Goal: Task Accomplishment & Management: Use online tool/utility

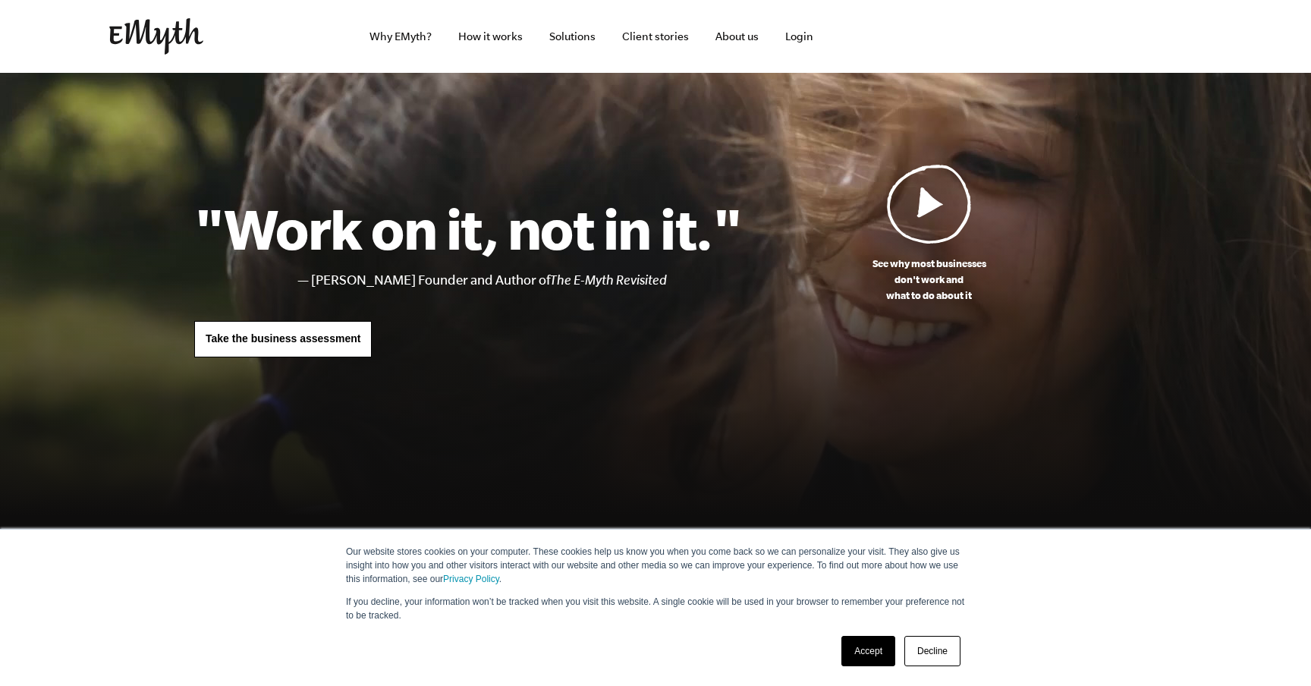
click at [353, 339] on span "Take the business assessment" at bounding box center [283, 338] width 155 height 12
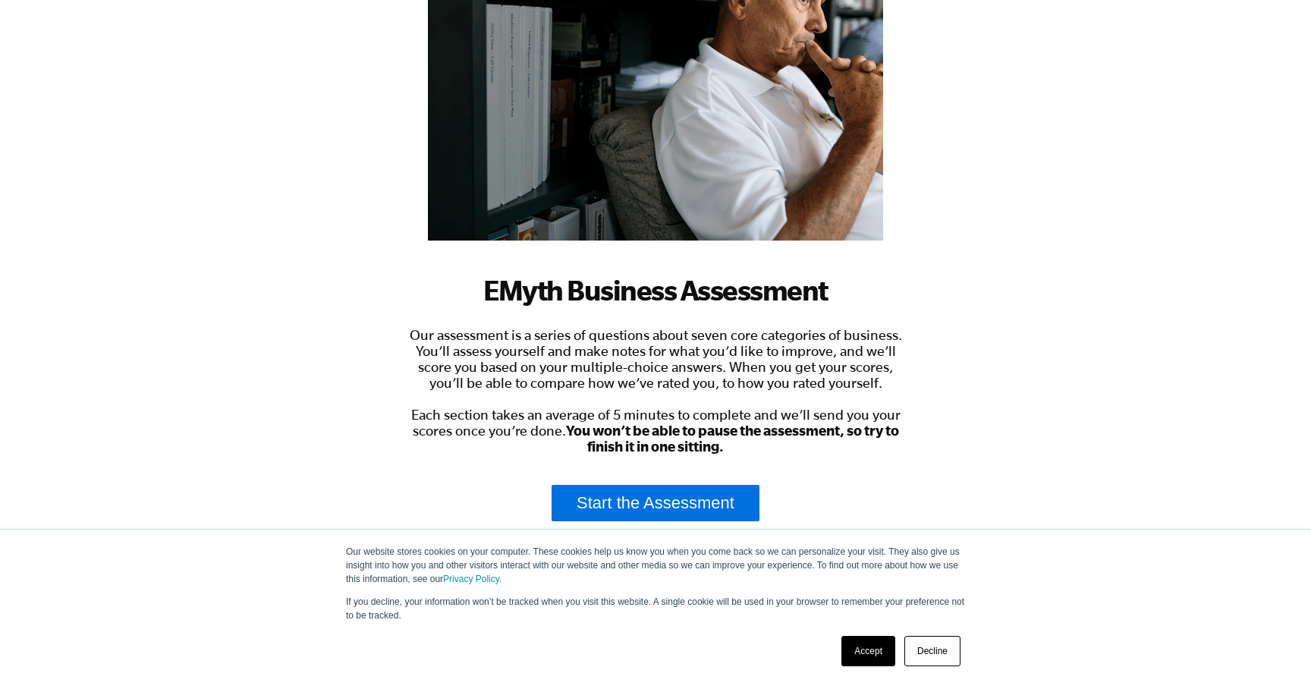
scroll to position [215, 0]
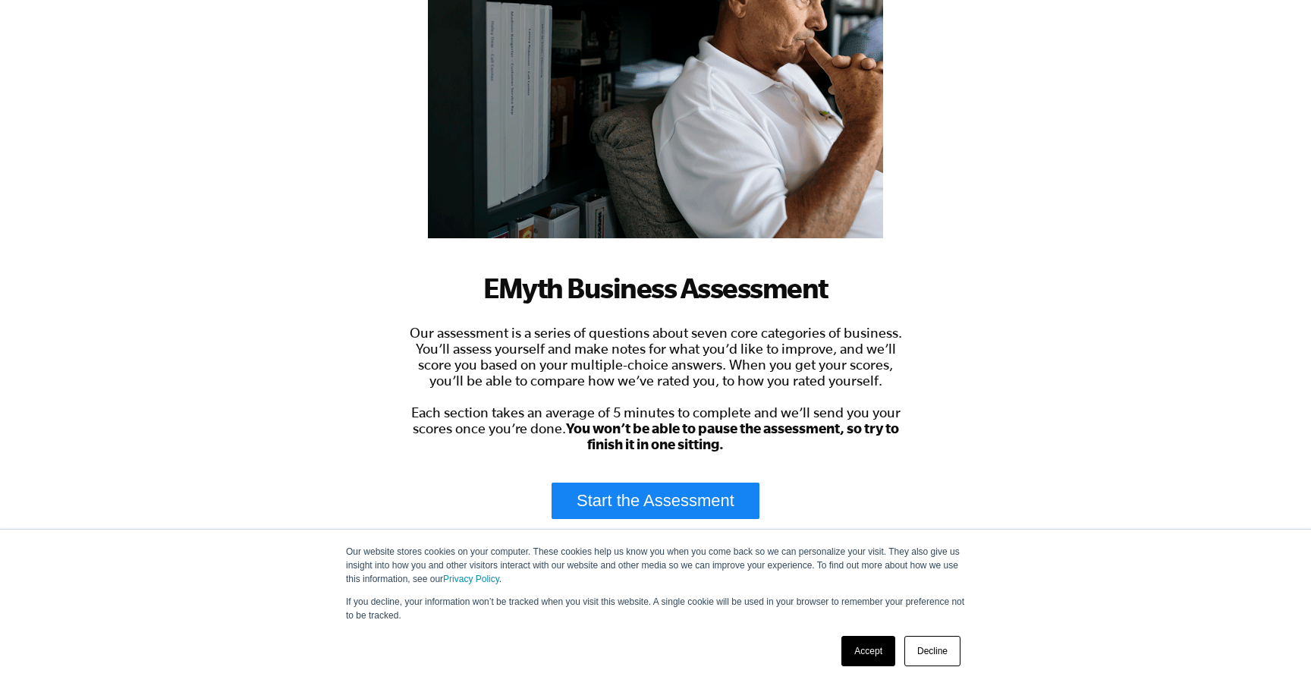
click at [692, 505] on link "Start the Assessment" at bounding box center [655, 500] width 208 height 36
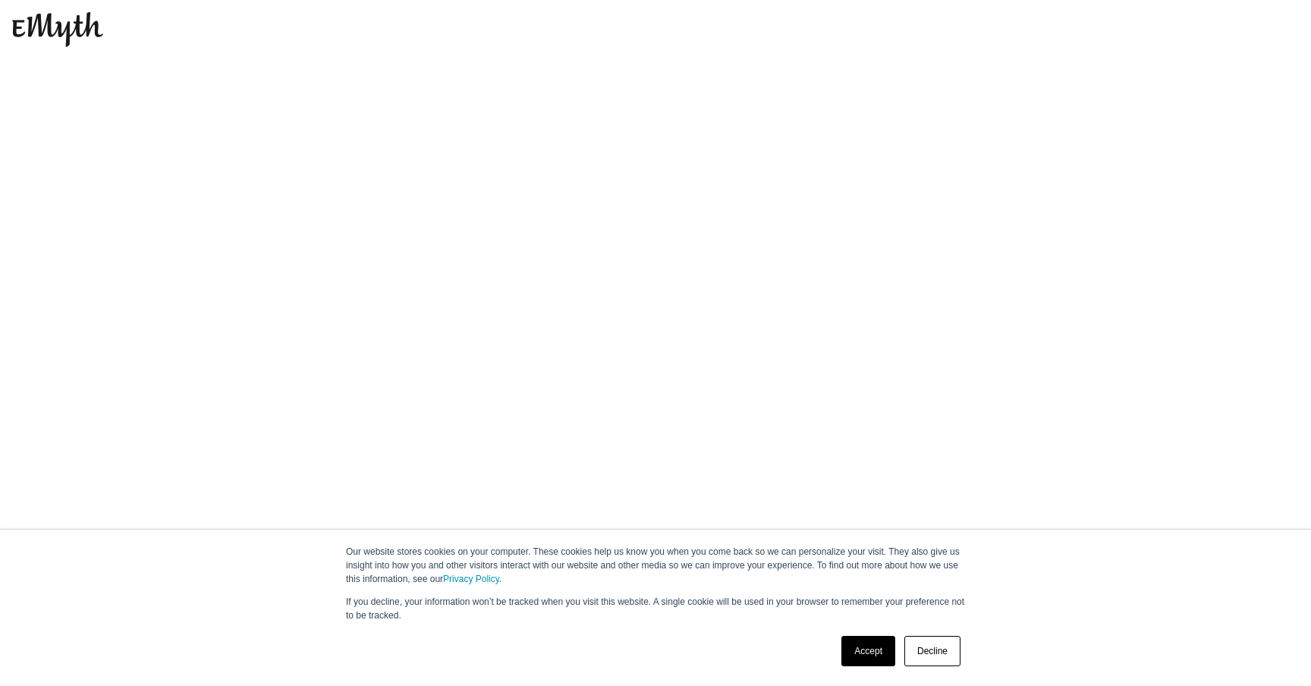
click at [931, 653] on link "Decline" at bounding box center [932, 651] width 56 height 30
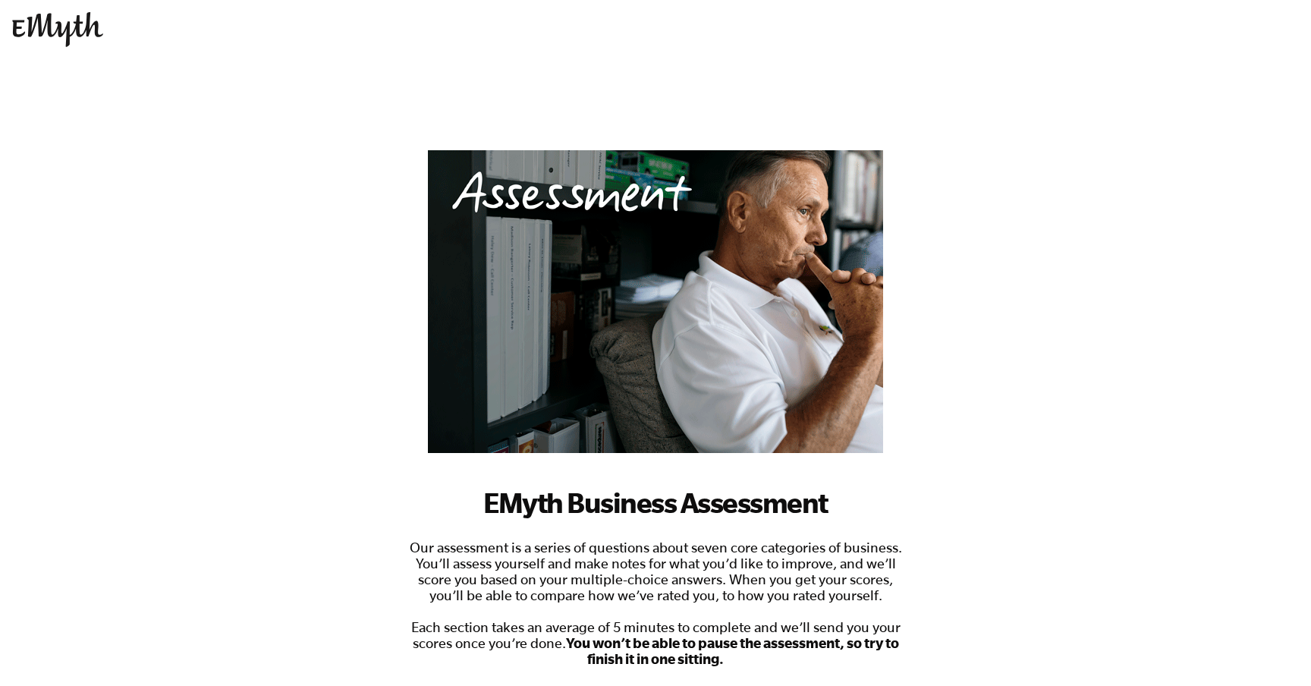
scroll to position [215, 0]
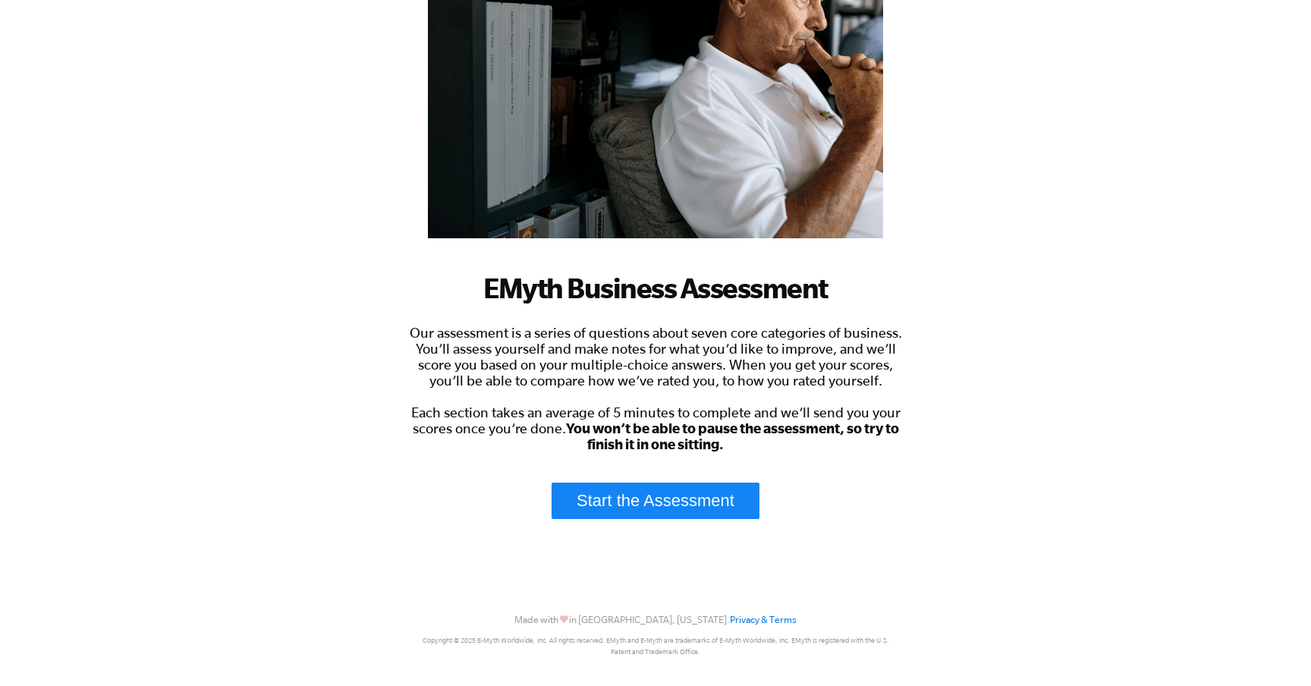
click at [667, 500] on link "Start the Assessment" at bounding box center [655, 500] width 208 height 36
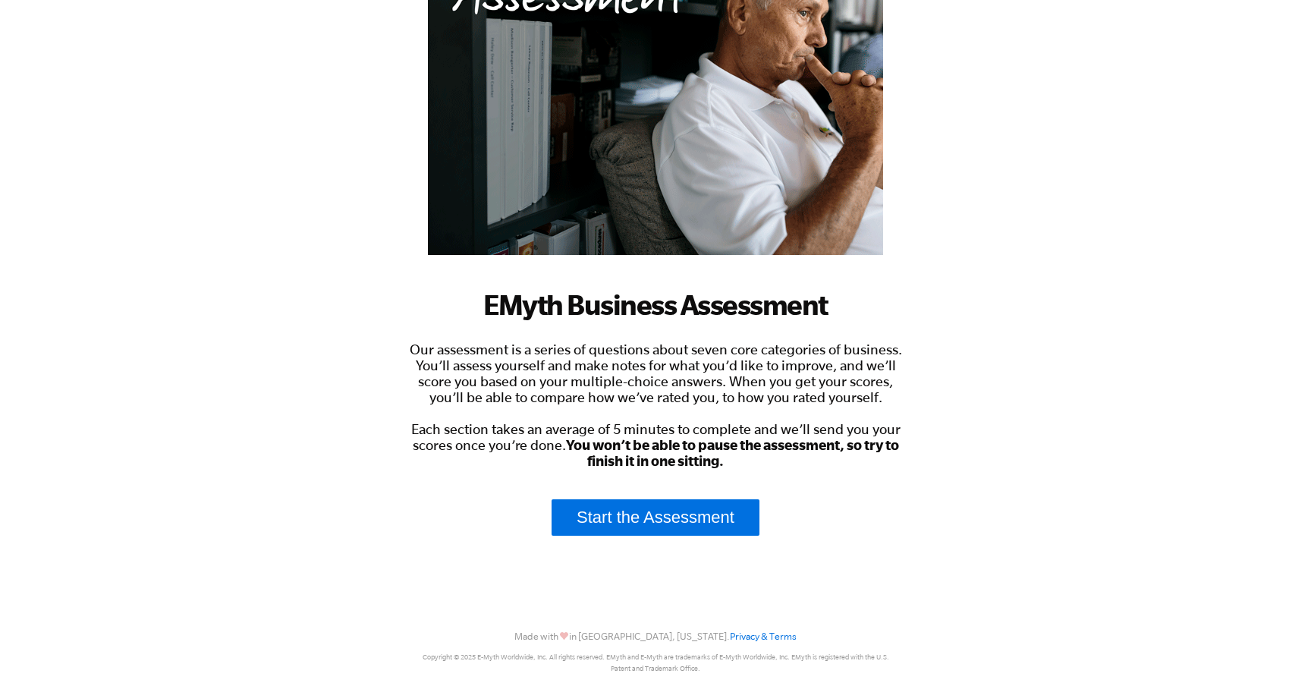
scroll to position [200, 0]
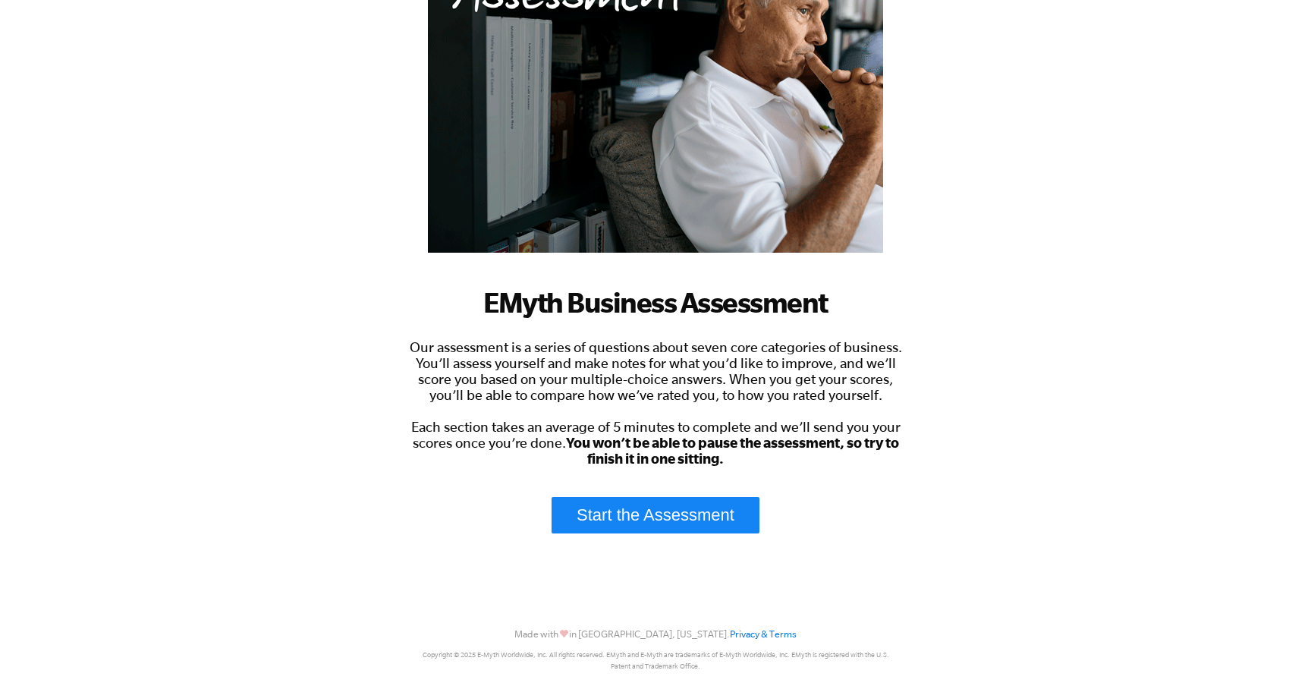
click at [644, 500] on link "Start the Assessment" at bounding box center [655, 515] width 208 height 36
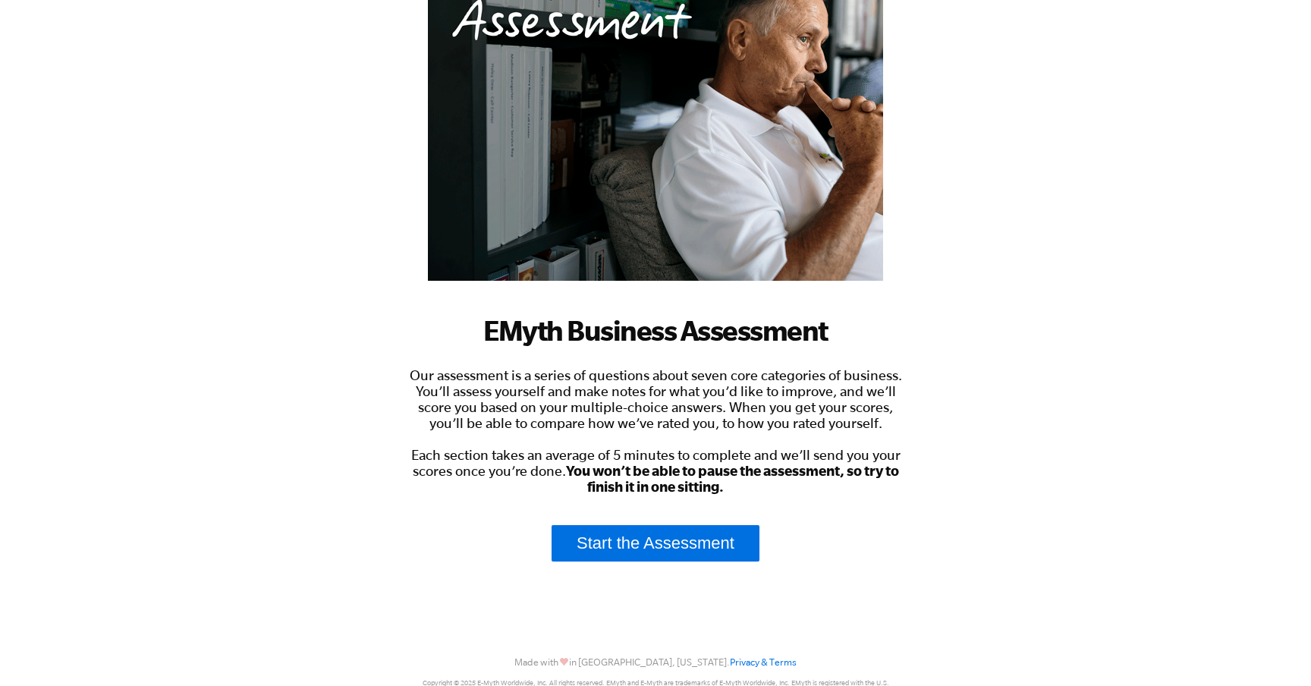
scroll to position [215, 0]
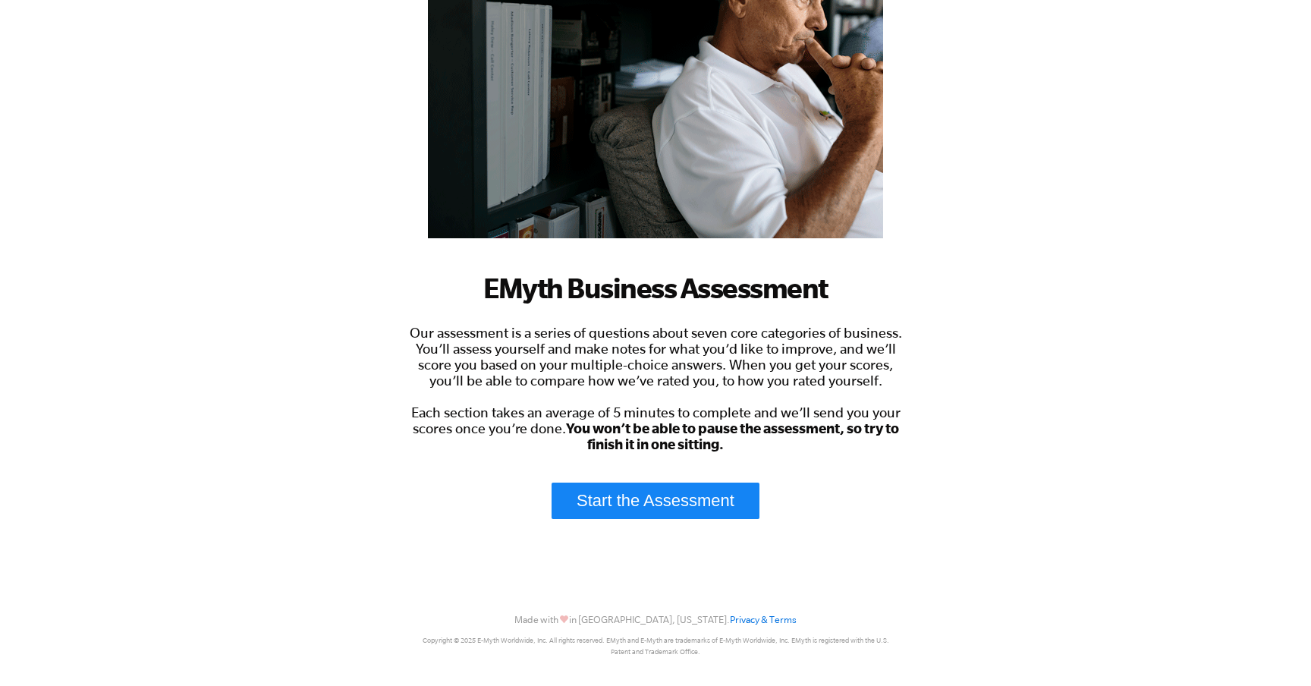
click at [649, 501] on link "Start the Assessment" at bounding box center [655, 500] width 208 height 36
